Goal: Transaction & Acquisition: Book appointment/travel/reservation

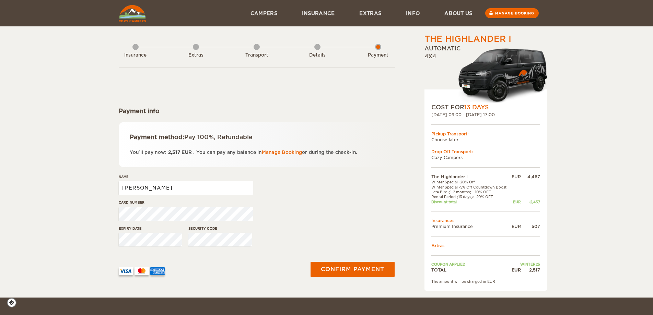
click at [161, 182] on input "[PERSON_NAME]" at bounding box center [186, 188] width 135 height 14
type input "[PERSON_NAME] [PERSON_NAME]"
click at [212, 198] on div "Name Mauro Jordao Neto" at bounding box center [186, 187] width 135 height 26
click at [366, 272] on button "Confirm payment" at bounding box center [353, 269] width 87 height 15
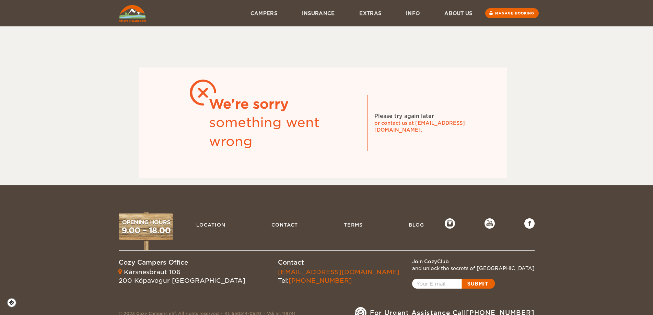
click at [561, 73] on div "We're sorry something went wrong Please try again later or contact us at info@c…" at bounding box center [326, 92] width 653 height 185
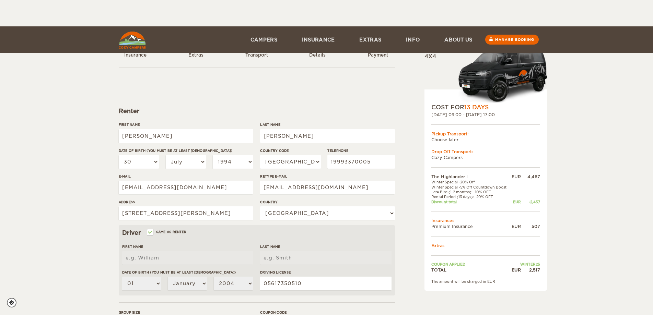
select select "30"
select select "07"
select select "1994"
select select "55"
select select "29"
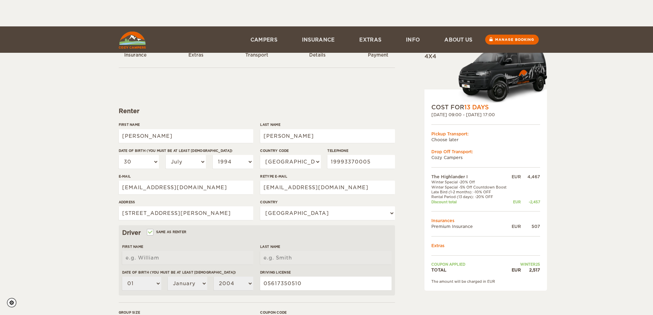
select select "2"
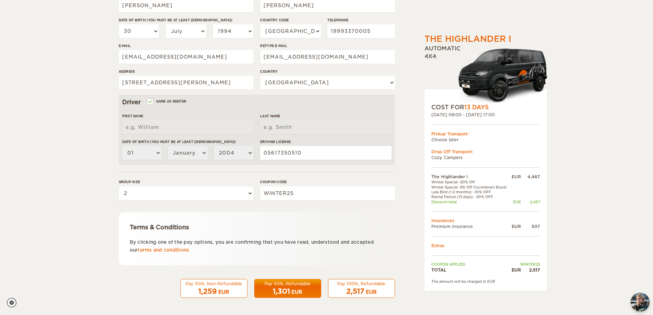
click at [211, 289] on span "1,259" at bounding box center [207, 292] width 19 height 8
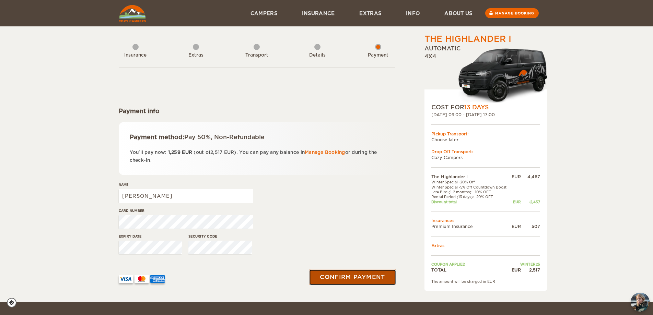
click at [371, 274] on button "Confirm payment" at bounding box center [353, 277] width 87 height 15
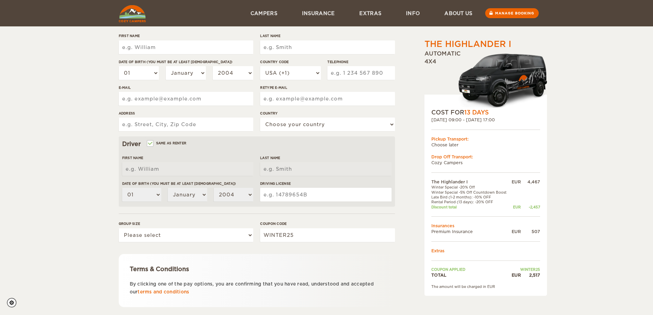
scroll to position [62, 0]
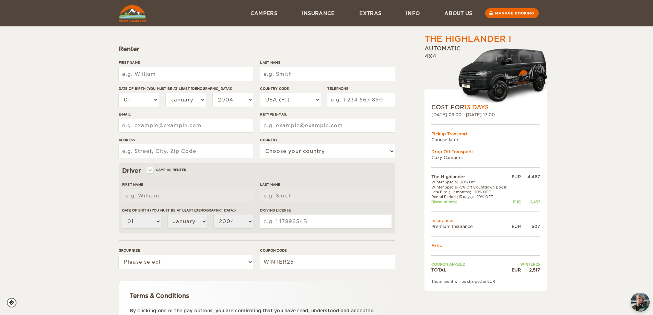
click at [165, 66] on div "First Name" at bounding box center [186, 73] width 135 height 26
click at [165, 67] on input "First Name" at bounding box center [186, 74] width 135 height 14
drag, startPoint x: 165, startPoint y: 68, endPoint x: 165, endPoint y: 72, distance: 4.1
click at [165, 68] on input "First Name" at bounding box center [186, 74] width 135 height 14
type input "[PERSON_NAME]"
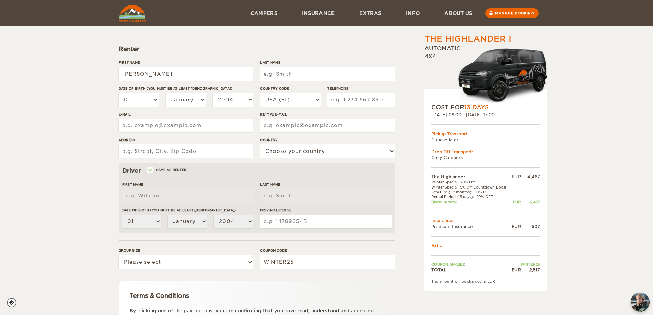
type input "[PERSON_NAME]"
select select "55"
type input "19993370005"
type input "[PERSON_NAME][EMAIL_ADDRESS][DOMAIN_NAME]"
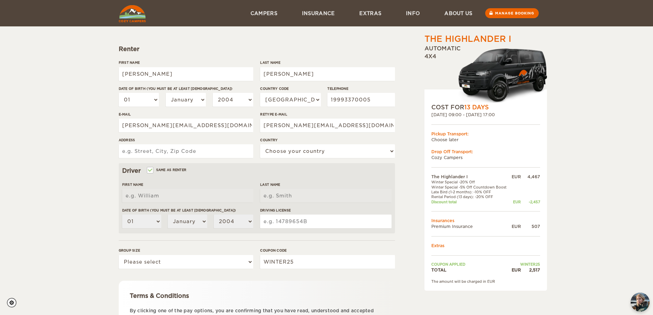
type input "[STREET_ADDRESS][PERSON_NAME]"
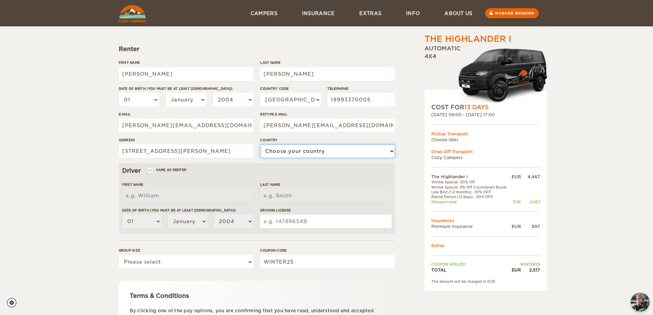
select select "29"
type input "[PERSON_NAME]"
click at [239, 57] on form "Renter First Name [PERSON_NAME] Last Name [PERSON_NAME] Date of birth (You must…" at bounding box center [257, 186] width 276 height 362
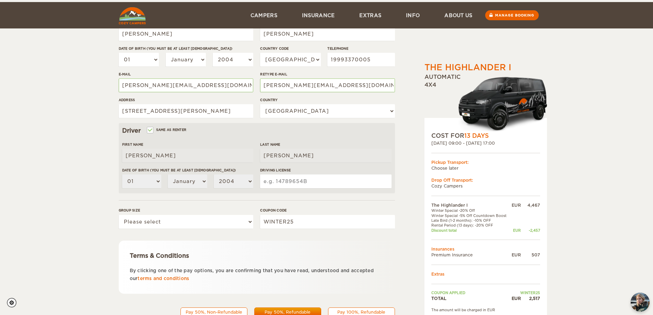
scroll to position [131, 0]
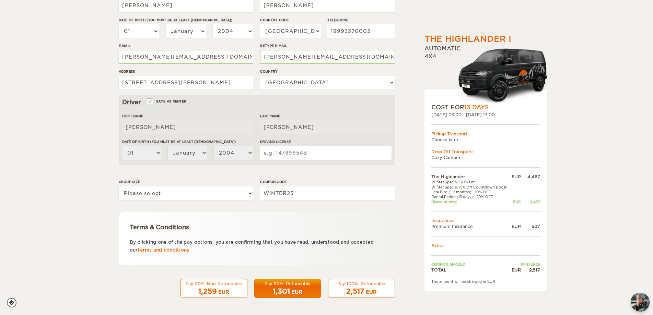
click at [292, 152] on input "Driving License" at bounding box center [325, 153] width 131 height 14
type input "05617350510"
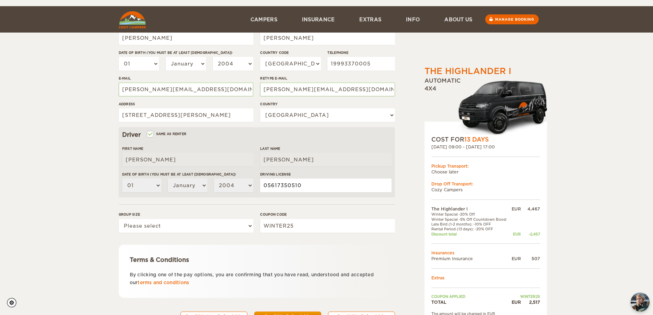
scroll to position [62, 0]
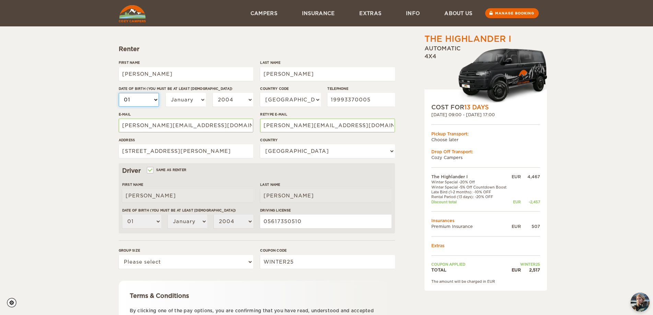
drag, startPoint x: 152, startPoint y: 97, endPoint x: 153, endPoint y: 101, distance: 3.6
click at [152, 97] on select "01 02 03 04 05 06 07 08 09 10 11 12 13 14 15 16 17 18 19 20 21 22 23 24 25 26 2…" at bounding box center [139, 100] width 41 height 14
select select "30"
click at [119, 93] on select "01 02 03 04 05 06 07 08 09 10 11 12 13 14 15 16 17 18 19 20 21 22 23 24 25 26 2…" at bounding box center [139, 100] width 41 height 14
select select "30"
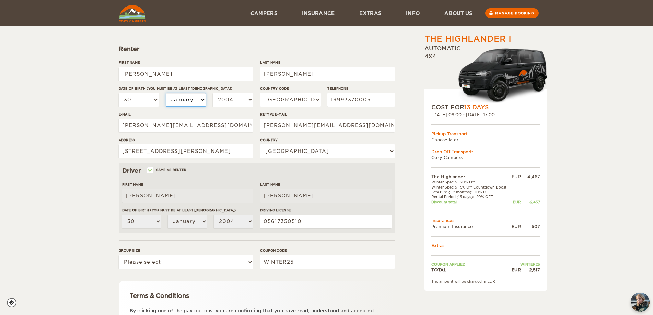
click at [198, 100] on select "January February March April May June July August September October November De…" at bounding box center [186, 100] width 41 height 14
select select "07"
click at [166, 93] on select "January February March April May June July August September October November De…" at bounding box center [186, 100] width 41 height 14
select select "07"
click at [231, 92] on div "Date of birth (You must be at least [DEMOGRAPHIC_DATA]) 01 02 03 04 05 06 07 08…" at bounding box center [186, 99] width 135 height 26
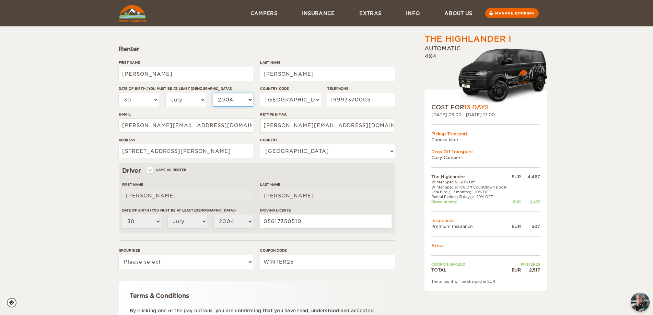
drag, startPoint x: 231, startPoint y: 97, endPoint x: 231, endPoint y: 106, distance: 9.3
click at [231, 97] on select "2004 2003 2002 2001 2000 1999 1998 1997 1996 1995 1994 1993 1992 1991 1990 1989…" at bounding box center [233, 100] width 41 height 14
select select "1995"
click at [213, 93] on select "2004 2003 2002 2001 2000 1999 1998 1997 1996 1995 1994 1993 1992 1991 1990 1989…" at bounding box center [233, 100] width 41 height 14
select select "1995"
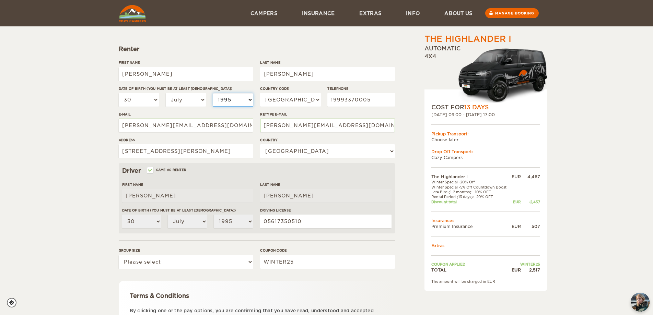
select select "1994"
click at [85, 126] on div "The Highlander I Expand Collapse Total 2,517 EUR Automatic 4x4 COST FOR 13 Days…" at bounding box center [326, 161] width 653 height 446
click at [275, 223] on input "05617350510" at bounding box center [325, 222] width 131 height 14
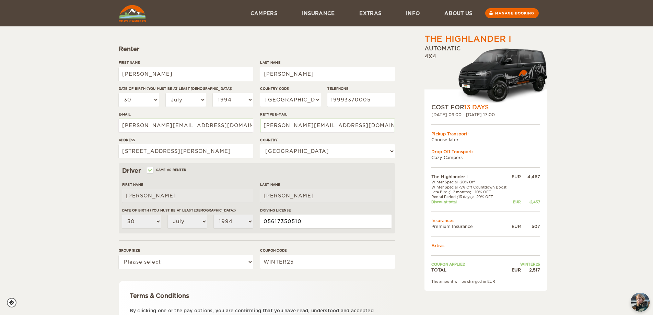
click at [317, 225] on input "05617350510" at bounding box center [325, 222] width 131 height 14
click at [182, 220] on div "First Name [PERSON_NAME] Last Name [PERSON_NAME] Date of birth (You must be at …" at bounding box center [256, 208] width 269 height 52
